Goal: Task Accomplishment & Management: Complete application form

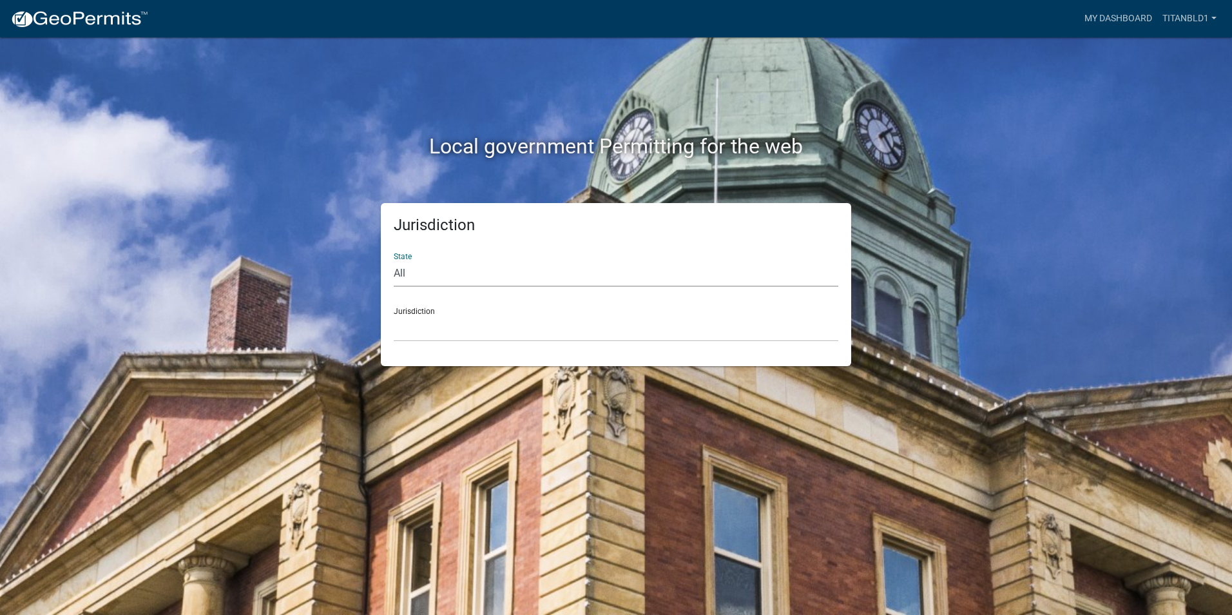
click at [463, 266] on select "All [US_STATE] [US_STATE] [US_STATE] [US_STATE] [US_STATE] [US_STATE] [US_STATE…" at bounding box center [616, 273] width 445 height 26
select select "[US_STATE]"
click at [394, 260] on select "All [US_STATE] [US_STATE] [US_STATE] [US_STATE] [US_STATE] [US_STATE] [US_STATE…" at bounding box center [616, 273] width 445 height 26
click at [446, 330] on select "[GEOGRAPHIC_DATA], [US_STATE][PERSON_NAME][GEOGRAPHIC_DATA], [US_STATE][PERSON_…" at bounding box center [616, 328] width 445 height 26
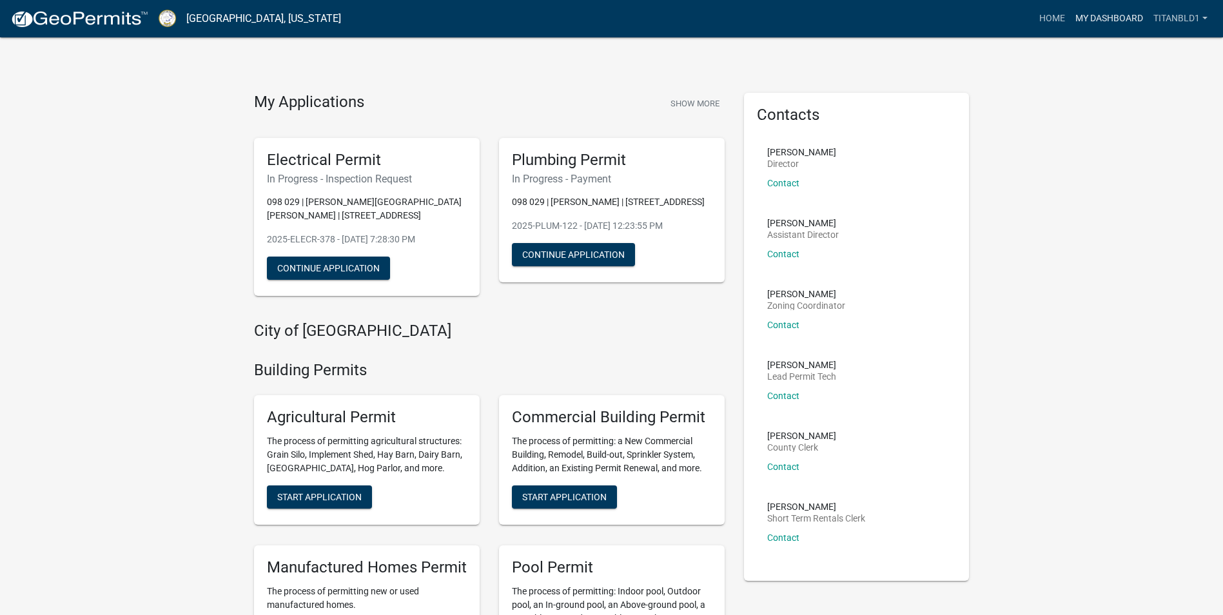
click at [1127, 17] on link "My Dashboard" at bounding box center [1109, 18] width 78 height 24
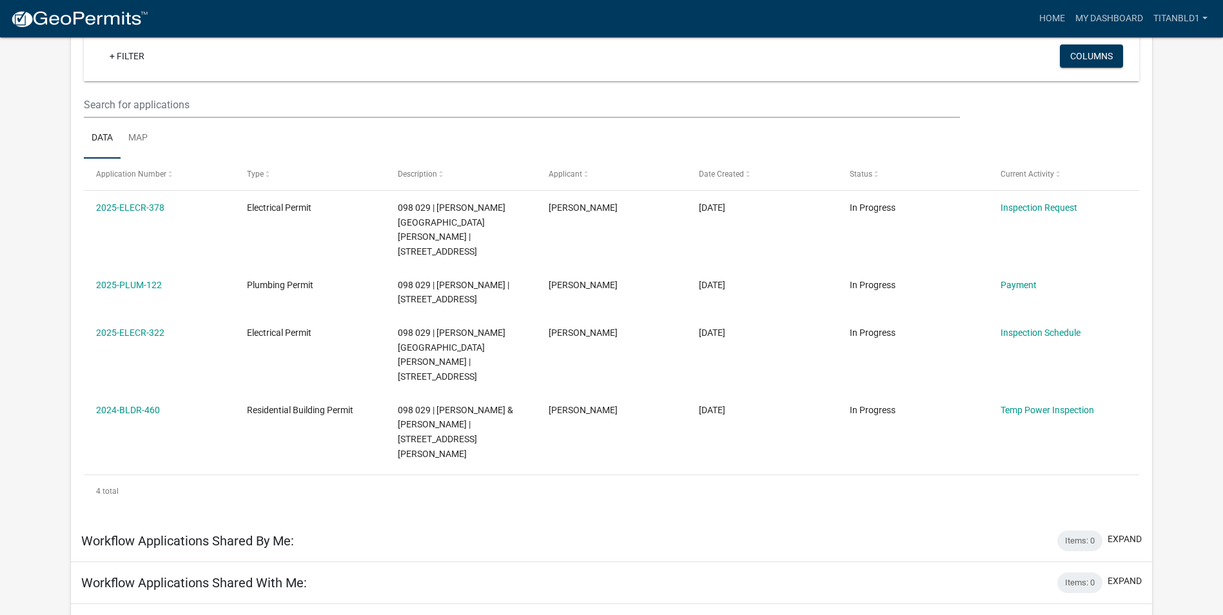
scroll to position [193, 0]
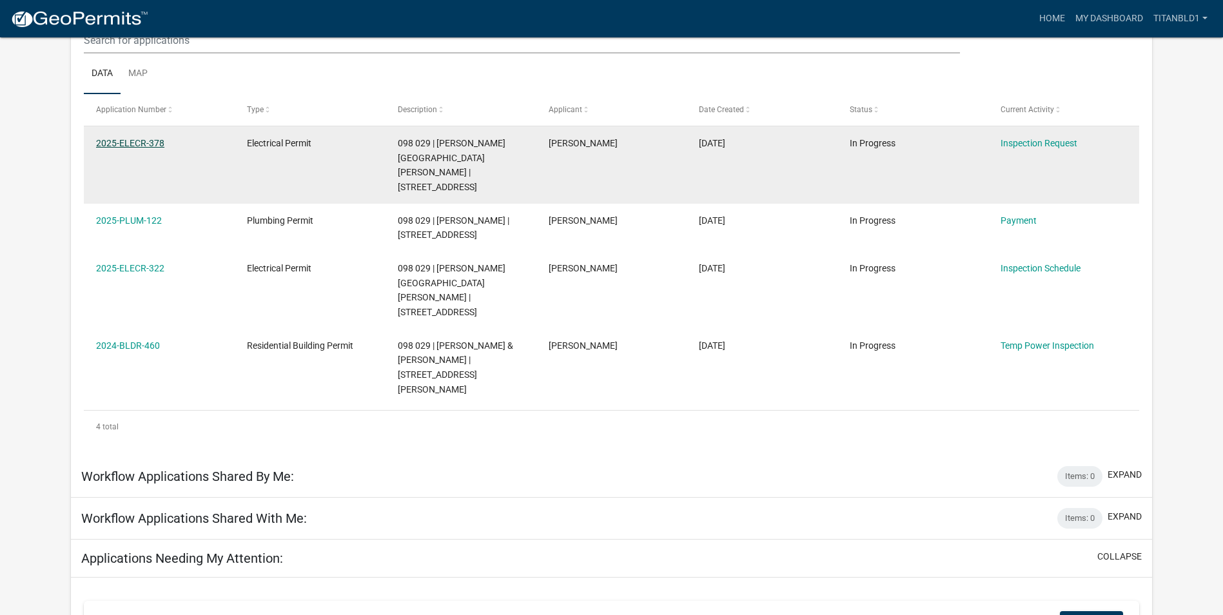
click at [130, 142] on link "2025-ELECR-378" at bounding box center [130, 143] width 68 height 10
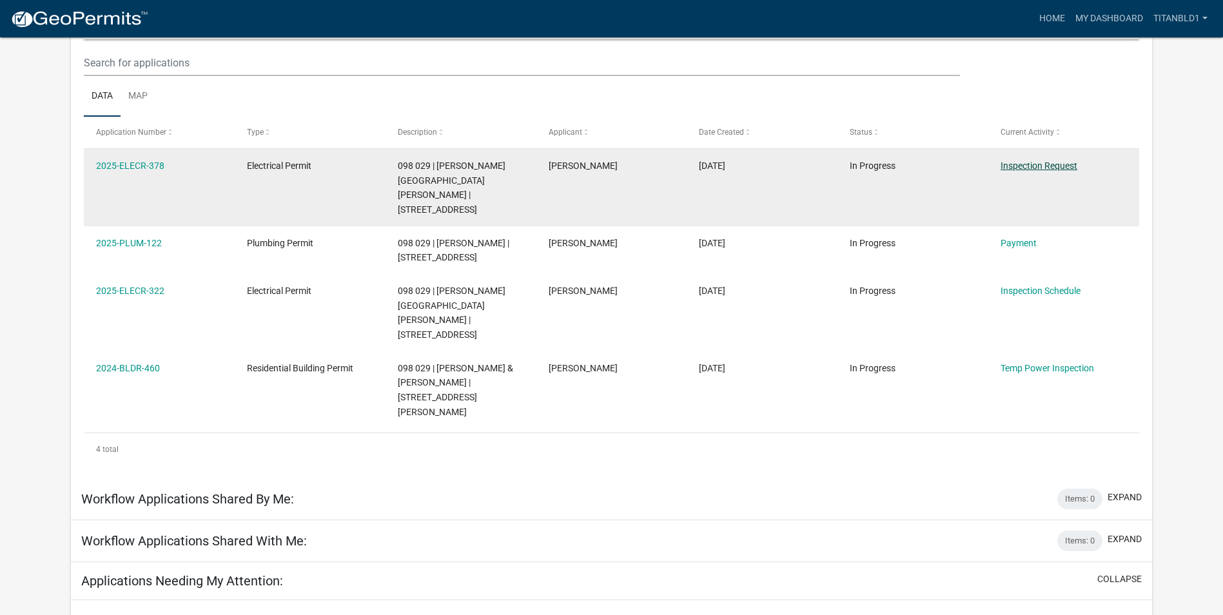
click at [1053, 161] on link "Inspection Request" at bounding box center [1038, 165] width 77 height 10
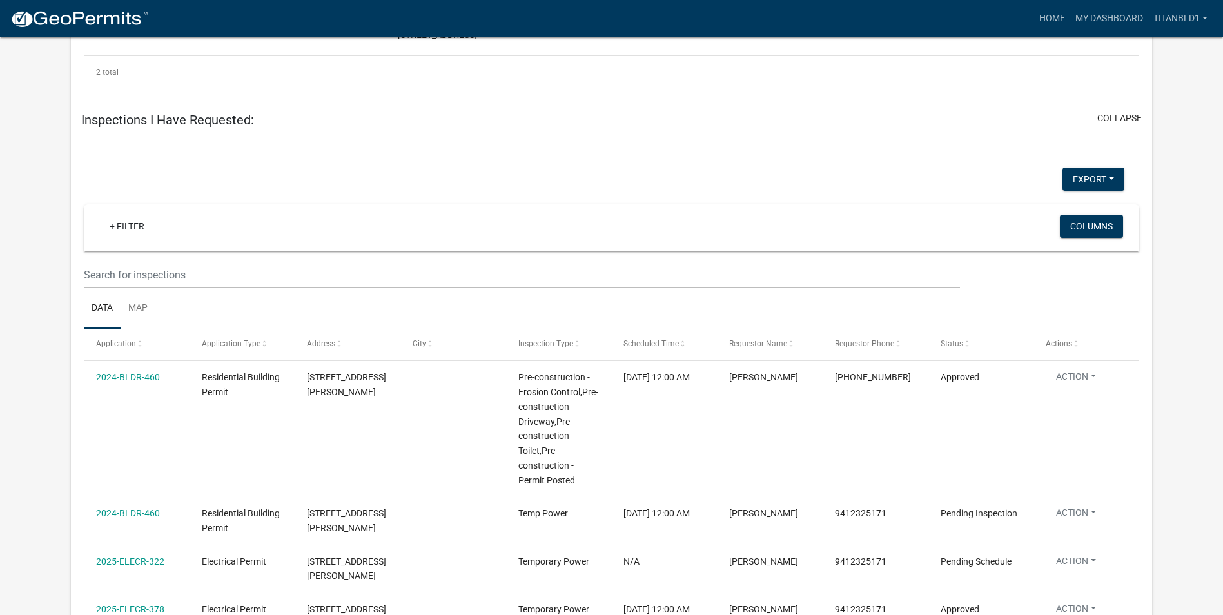
scroll to position [1032, 0]
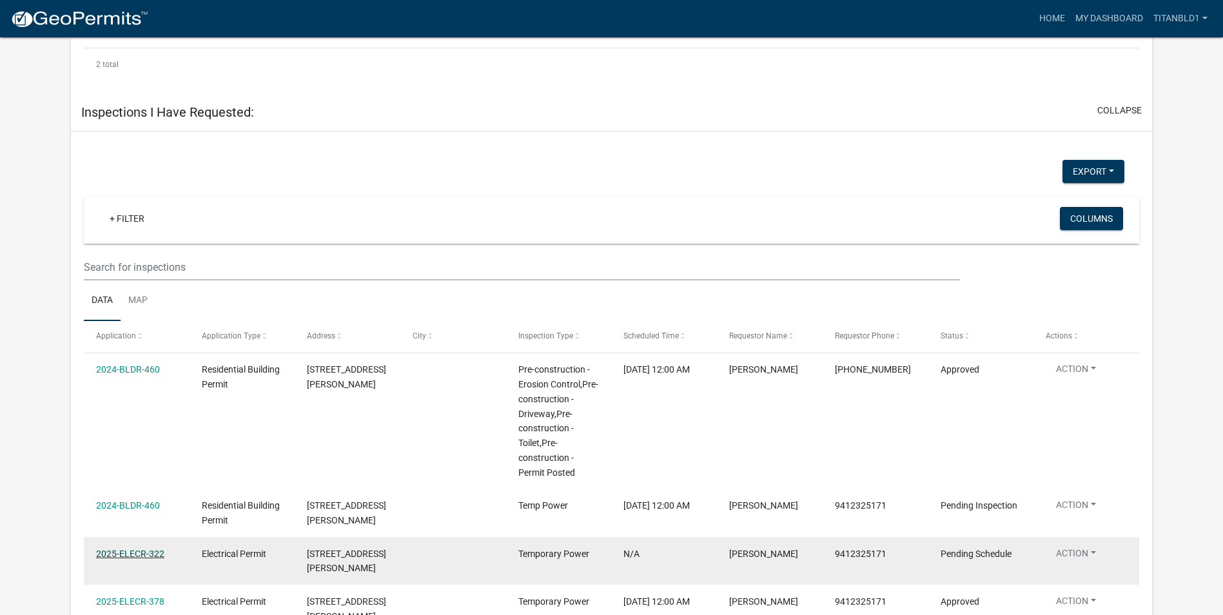
click at [132, 548] on link "2025-ELECR-322" at bounding box center [130, 553] width 68 height 10
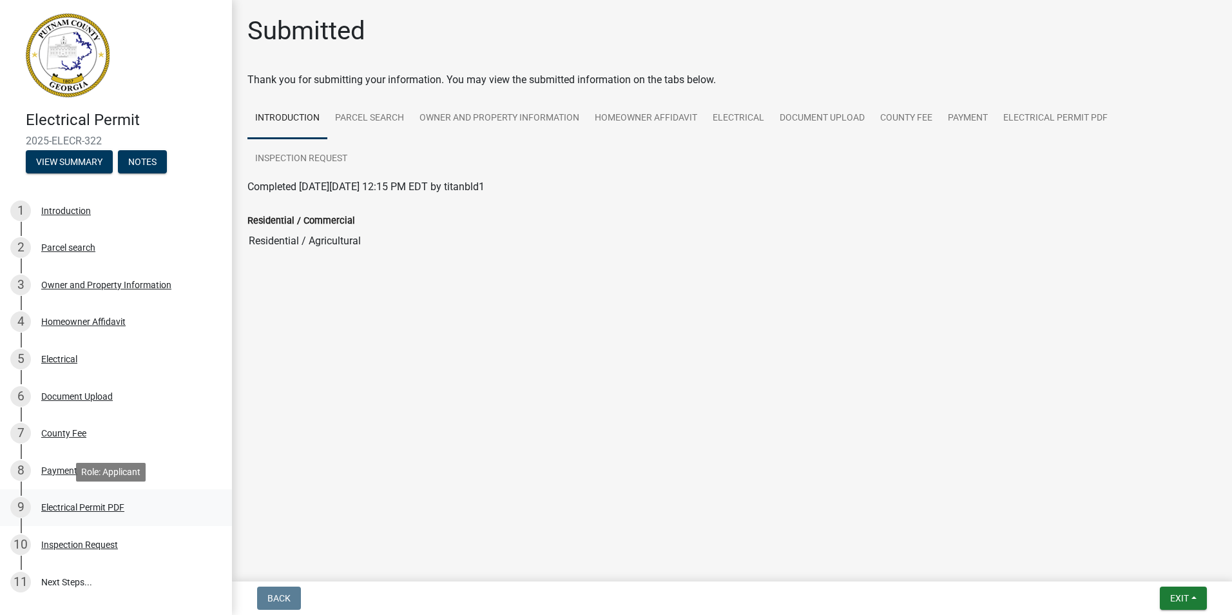
click at [88, 504] on div "Electrical Permit PDF" at bounding box center [82, 507] width 83 height 9
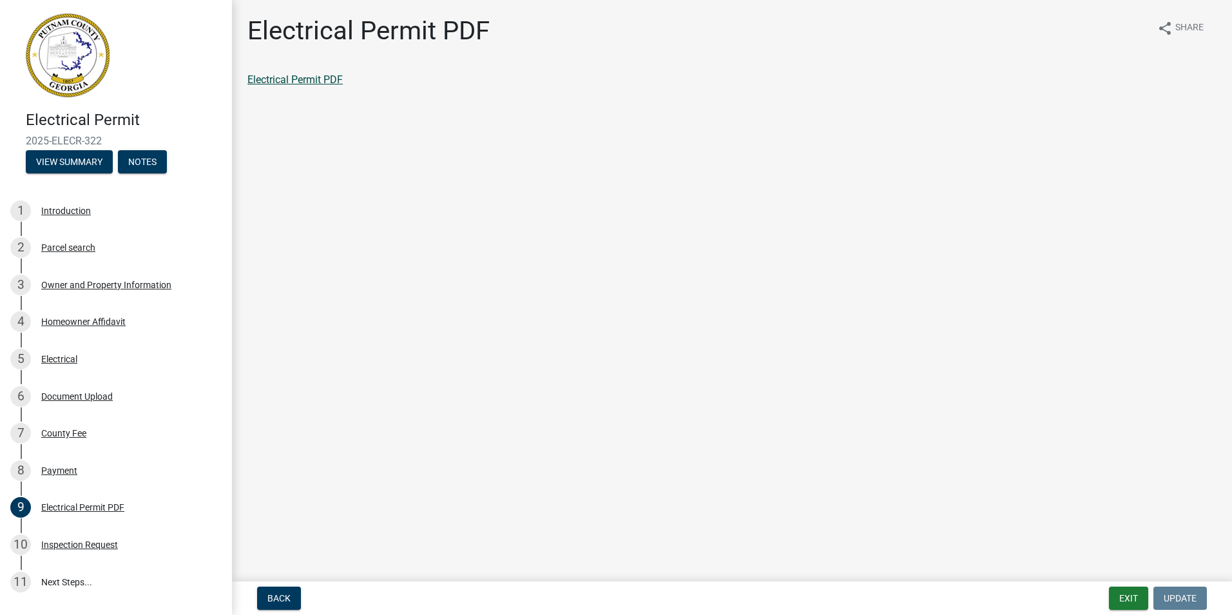
click at [314, 79] on link "Electrical Permit PDF" at bounding box center [294, 79] width 95 height 12
click at [1121, 595] on button "Exit" at bounding box center [1128, 597] width 39 height 23
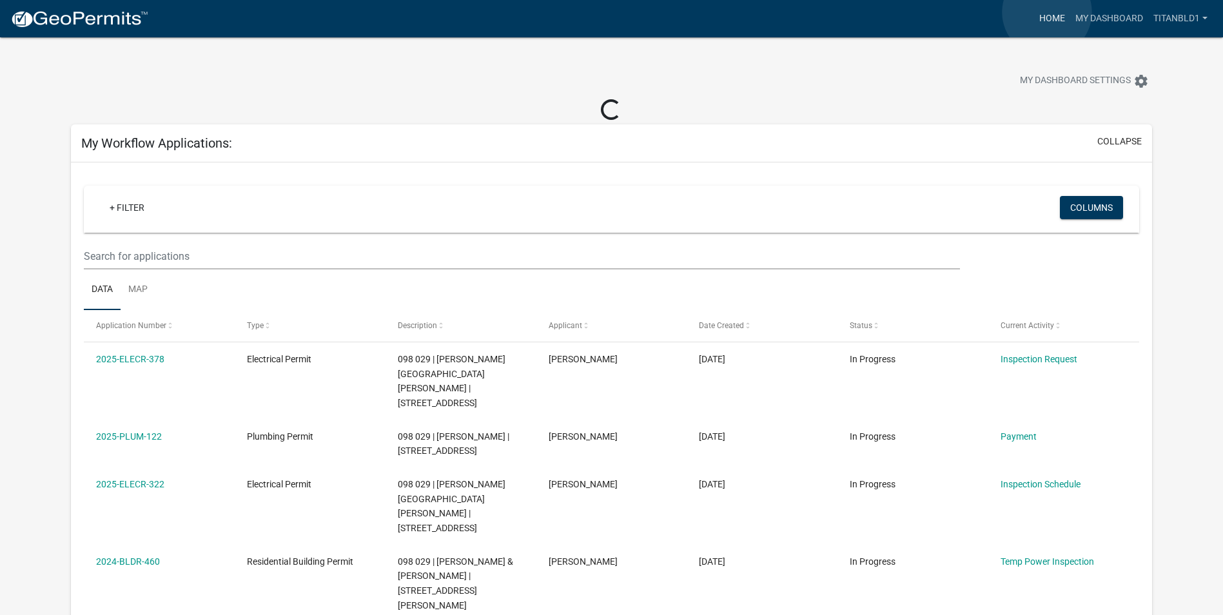
click at [1047, 12] on link "Home" at bounding box center [1052, 18] width 36 height 24
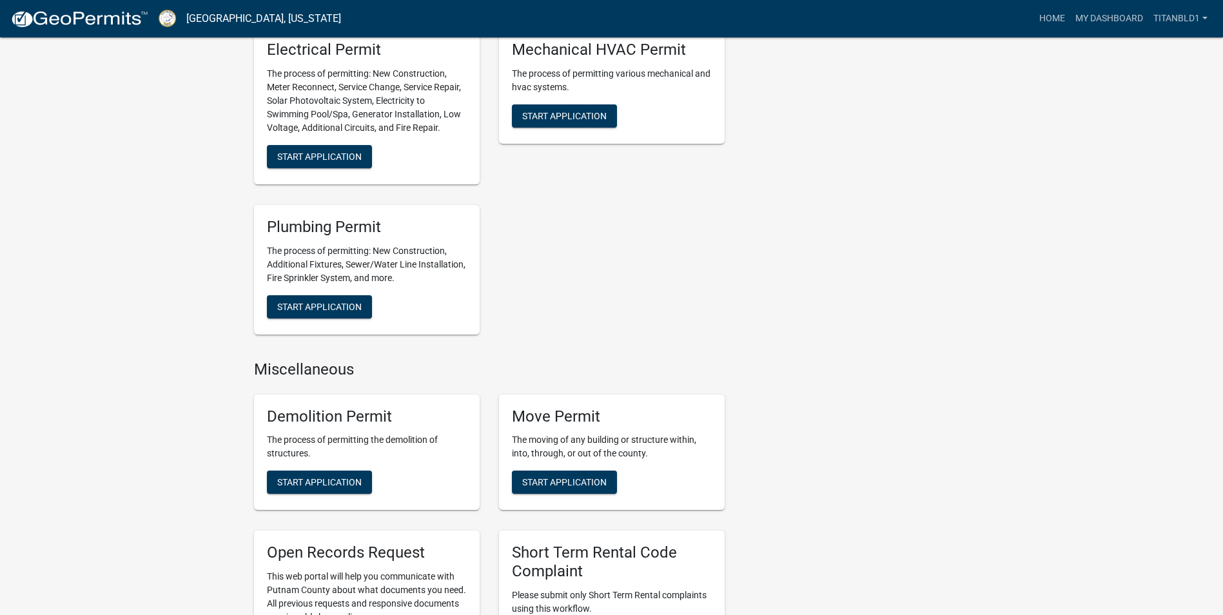
scroll to position [902, 0]
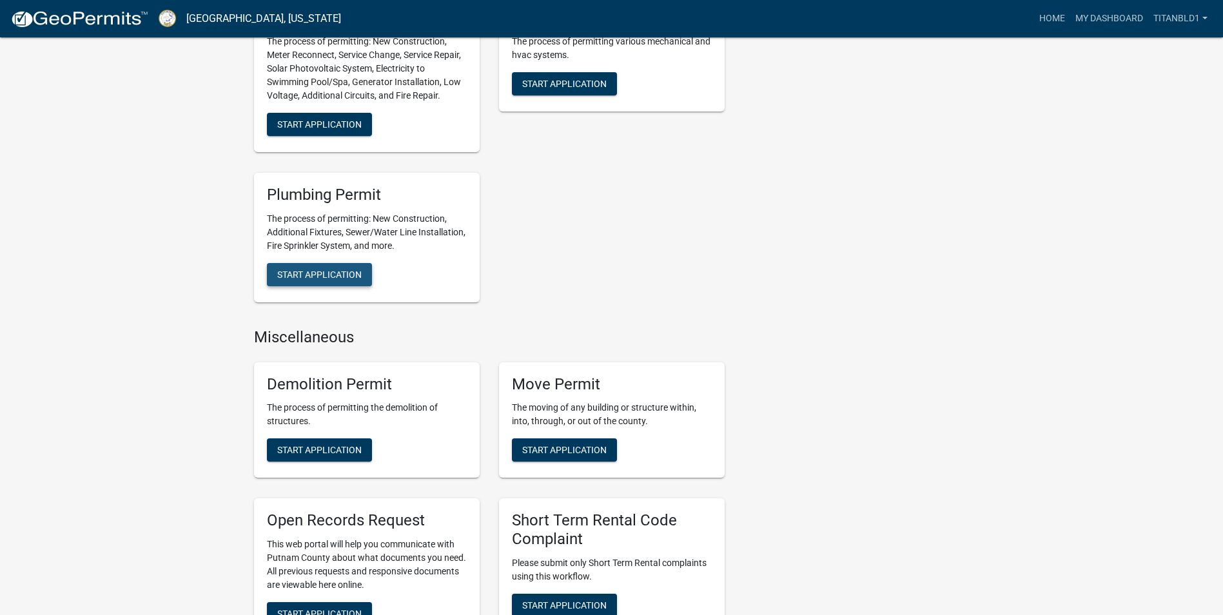
click at [356, 276] on span "Start Application" at bounding box center [319, 274] width 84 height 10
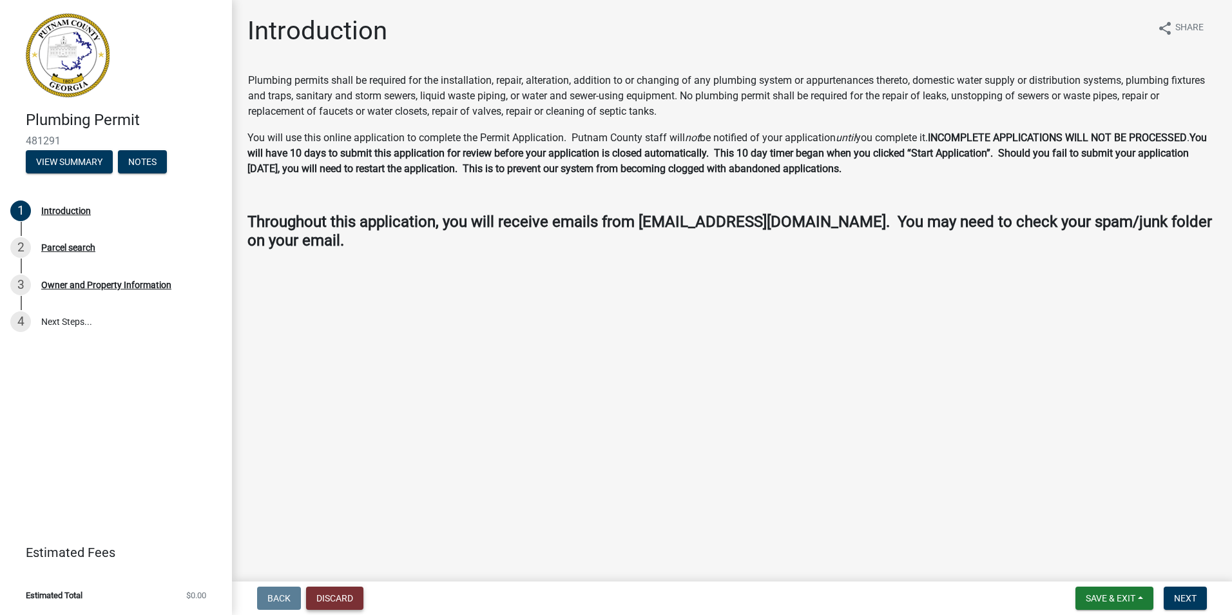
click at [340, 595] on button "Discard" at bounding box center [334, 597] width 57 height 23
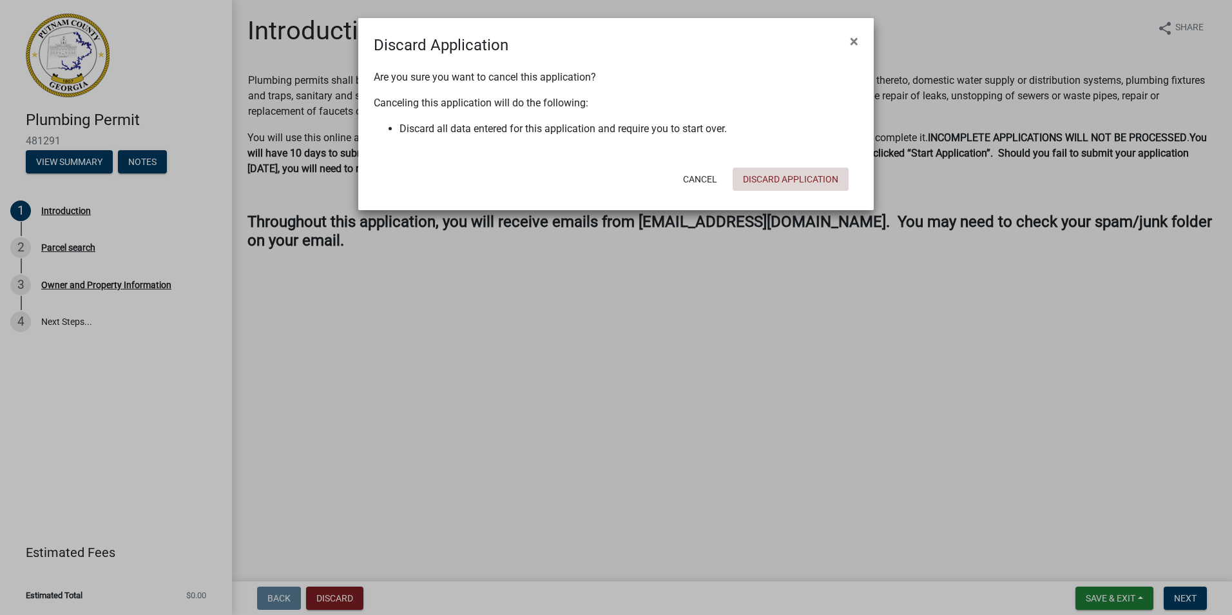
click at [784, 175] on button "Discard Application" at bounding box center [791, 179] width 116 height 23
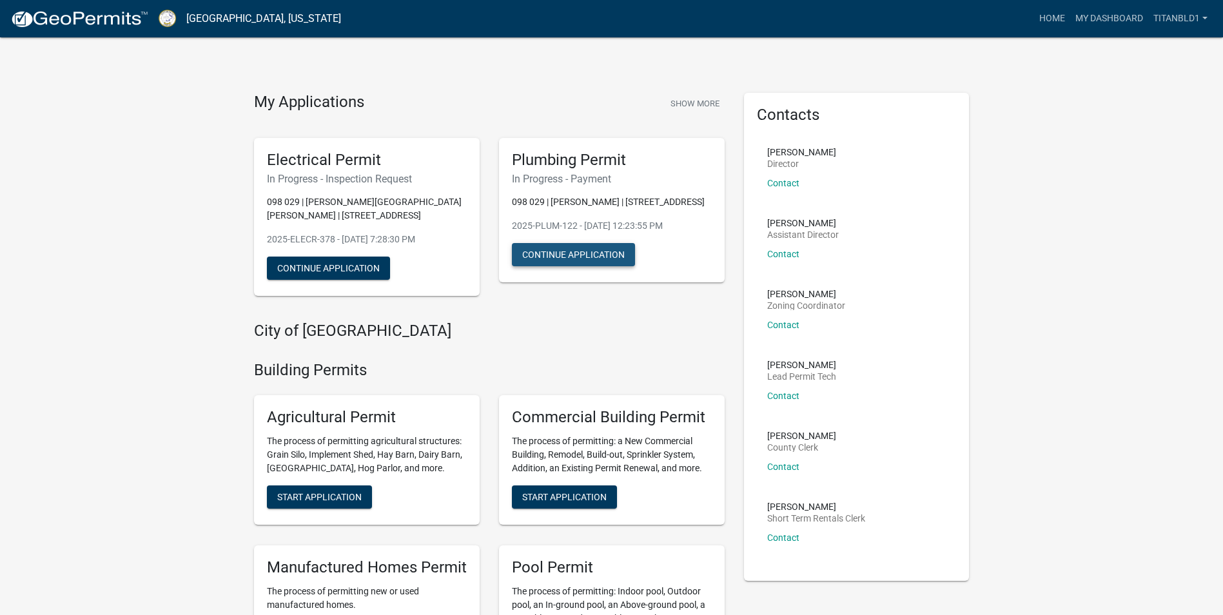
click at [563, 253] on button "Continue Application" at bounding box center [573, 254] width 123 height 23
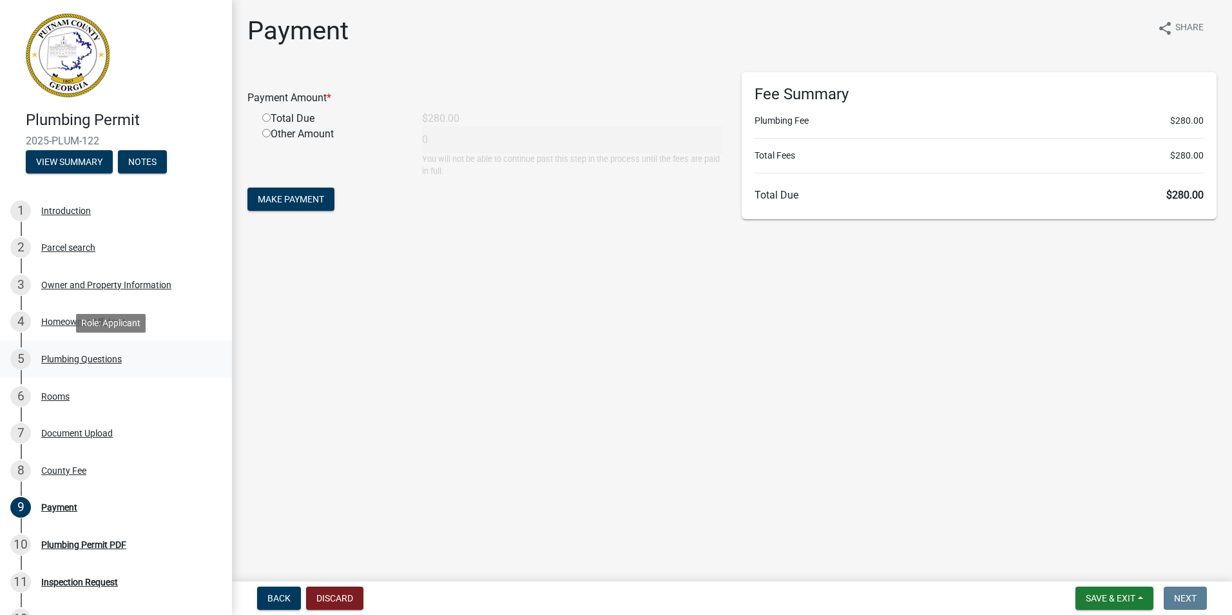
click at [93, 354] on div "Plumbing Questions" at bounding box center [81, 358] width 81 height 9
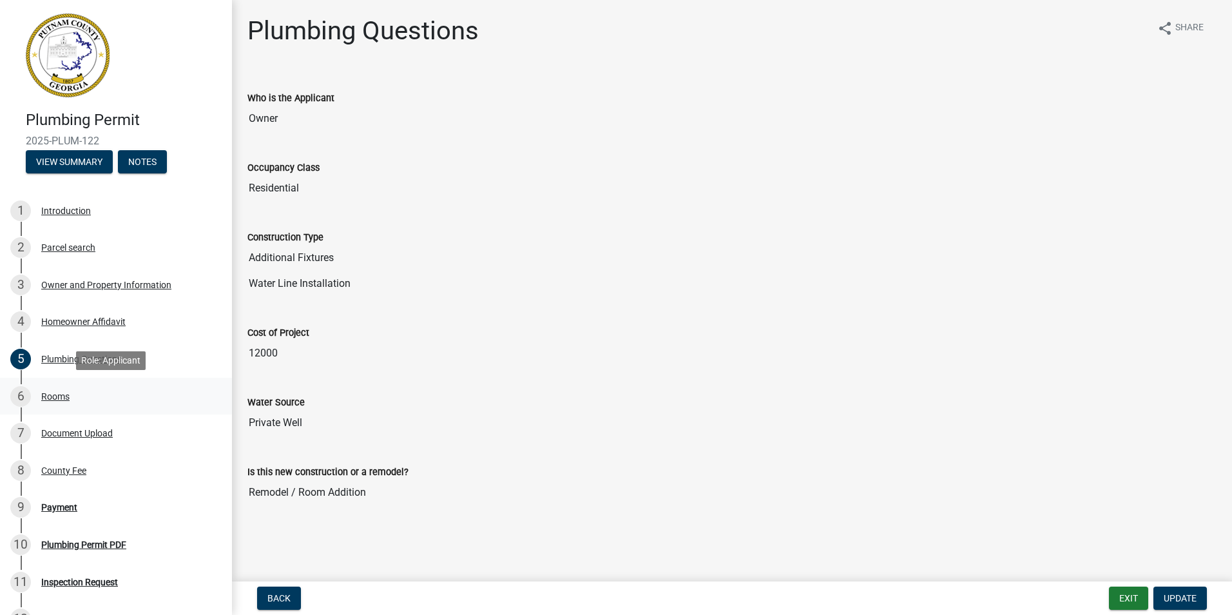
click at [55, 394] on div "Rooms" at bounding box center [55, 396] width 28 height 9
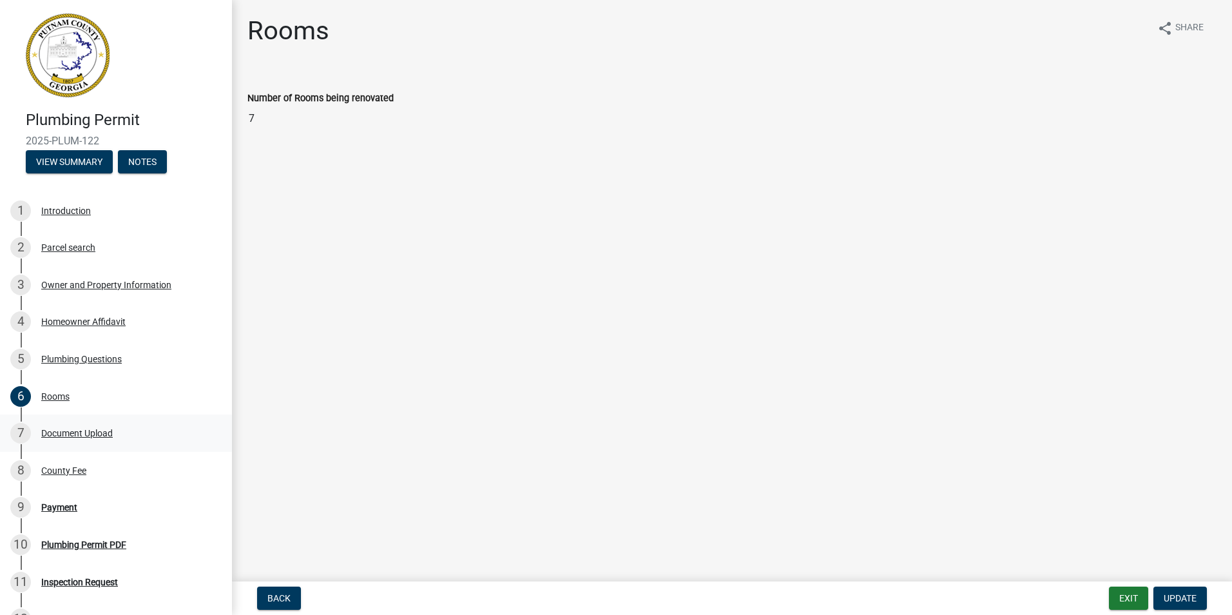
click at [72, 431] on div "Document Upload" at bounding box center [77, 433] width 72 height 9
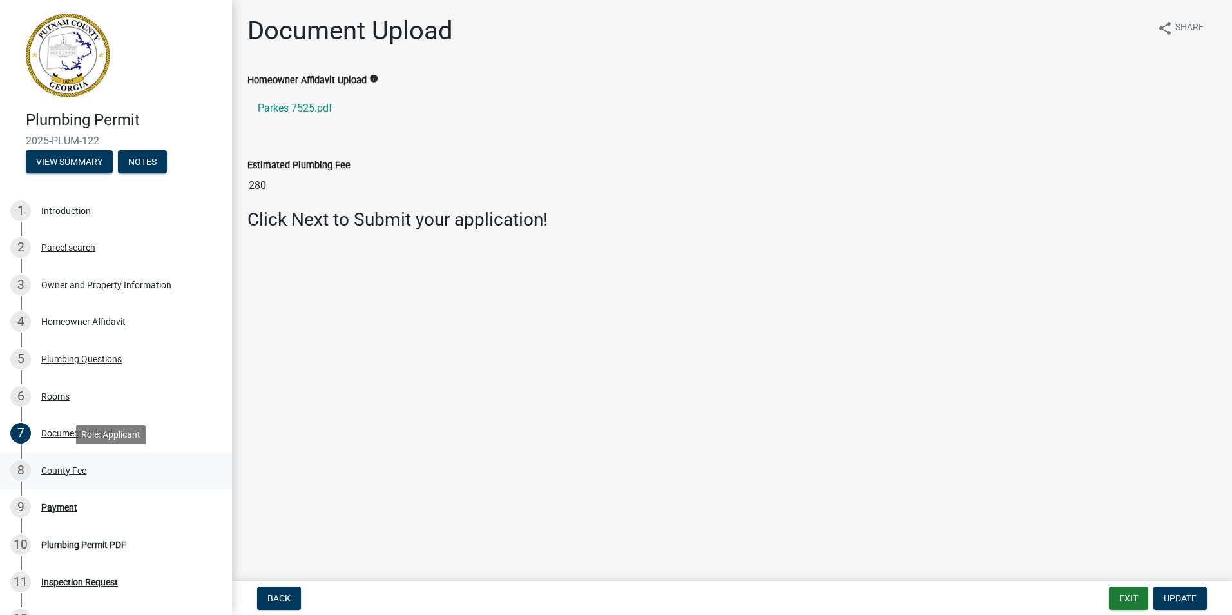
click at [66, 463] on div "8 County Fee" at bounding box center [110, 470] width 201 height 21
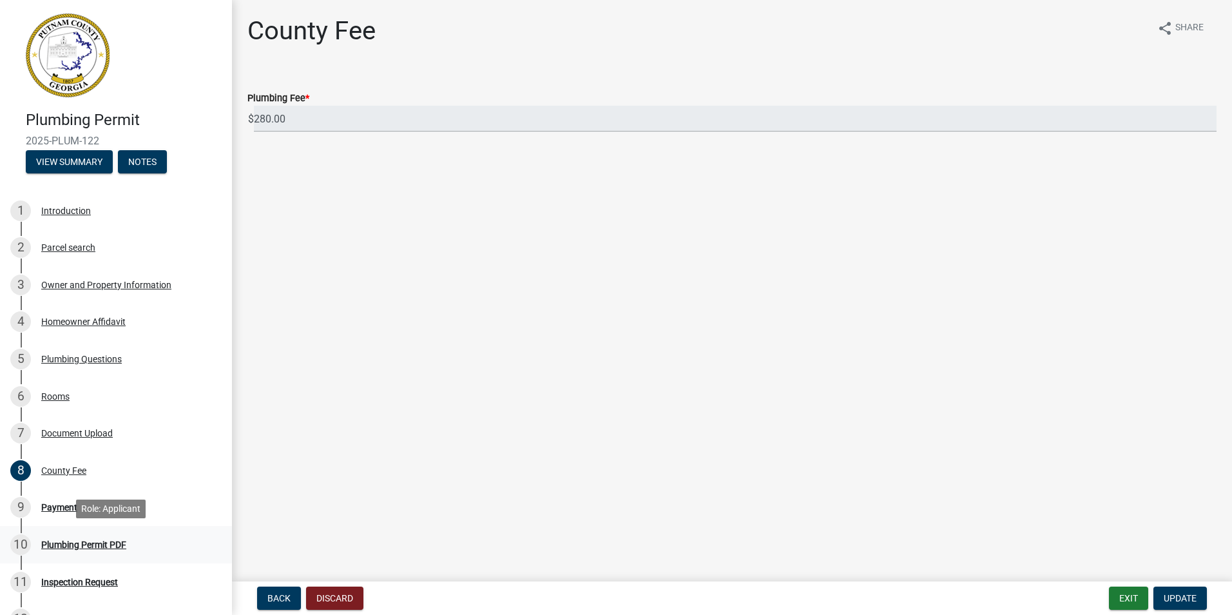
click at [99, 541] on div "Plumbing Permit PDF" at bounding box center [83, 544] width 85 height 9
click at [139, 159] on button "Notes" at bounding box center [142, 161] width 49 height 23
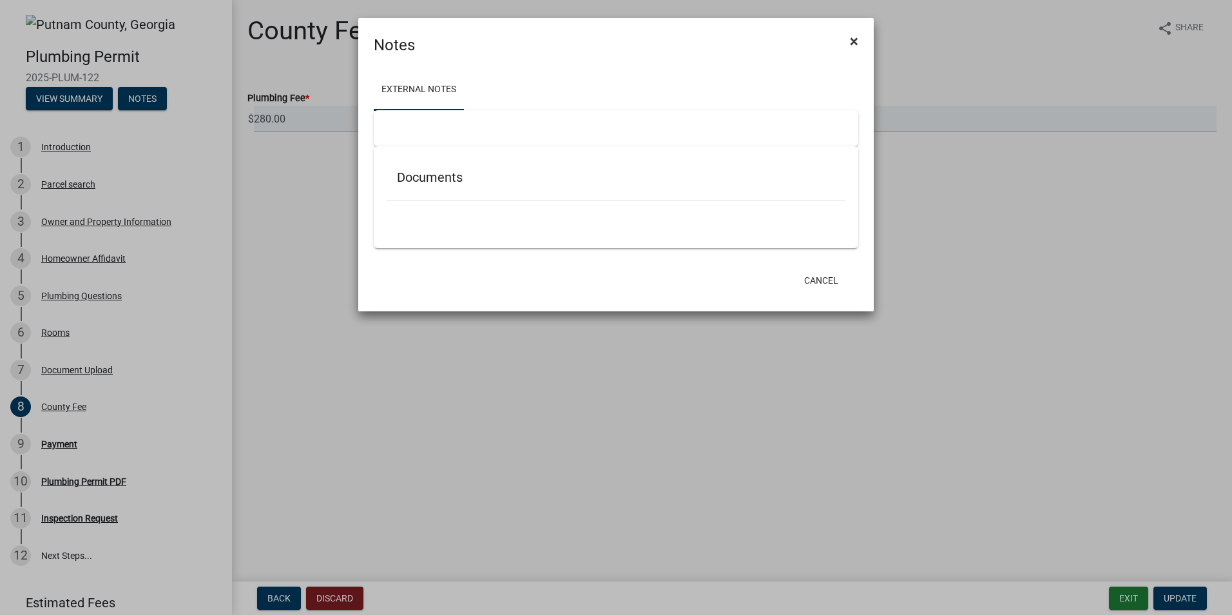
click at [854, 38] on span "×" at bounding box center [854, 41] width 8 height 18
